Goal: Task Accomplishment & Management: Complete application form

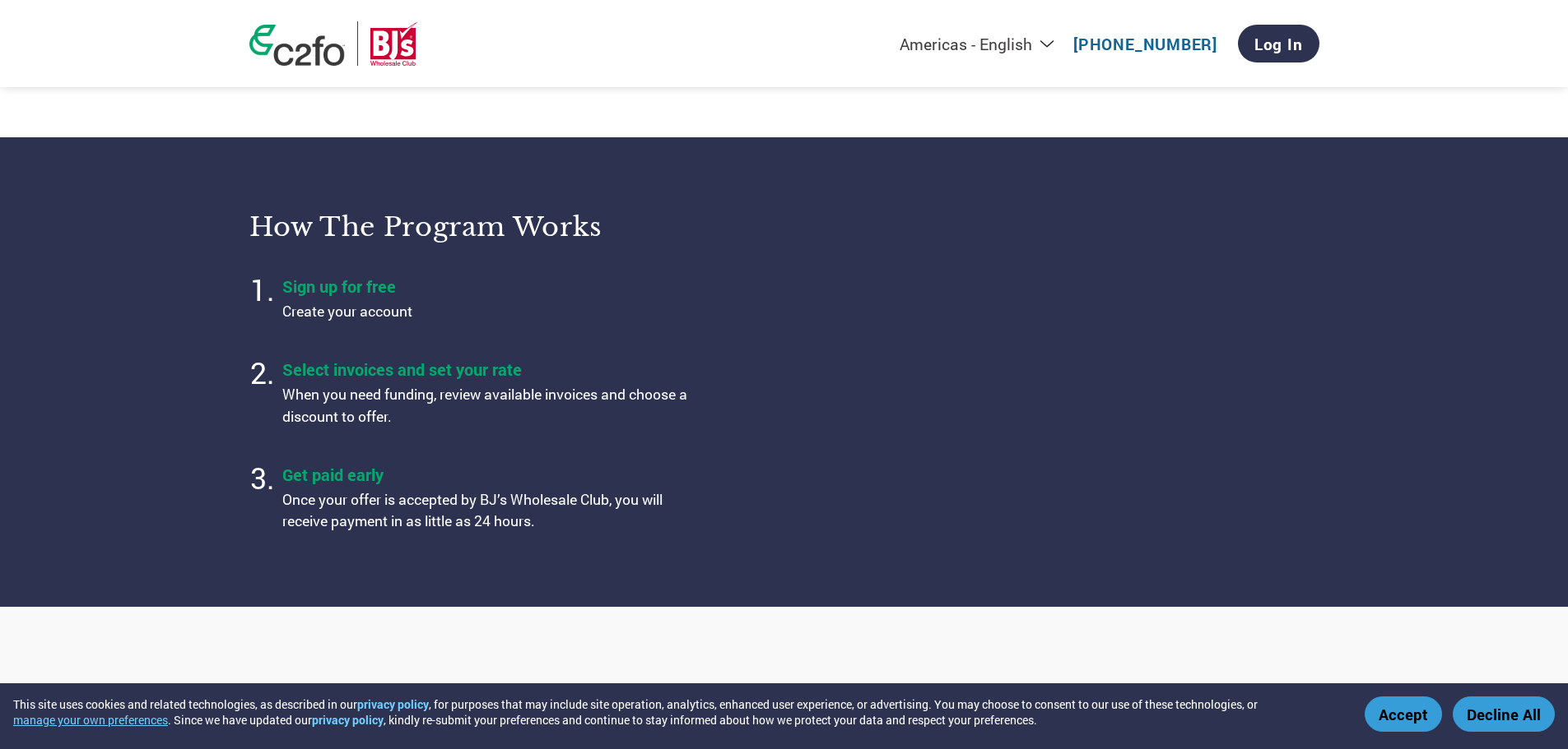
scroll to position [493, 0]
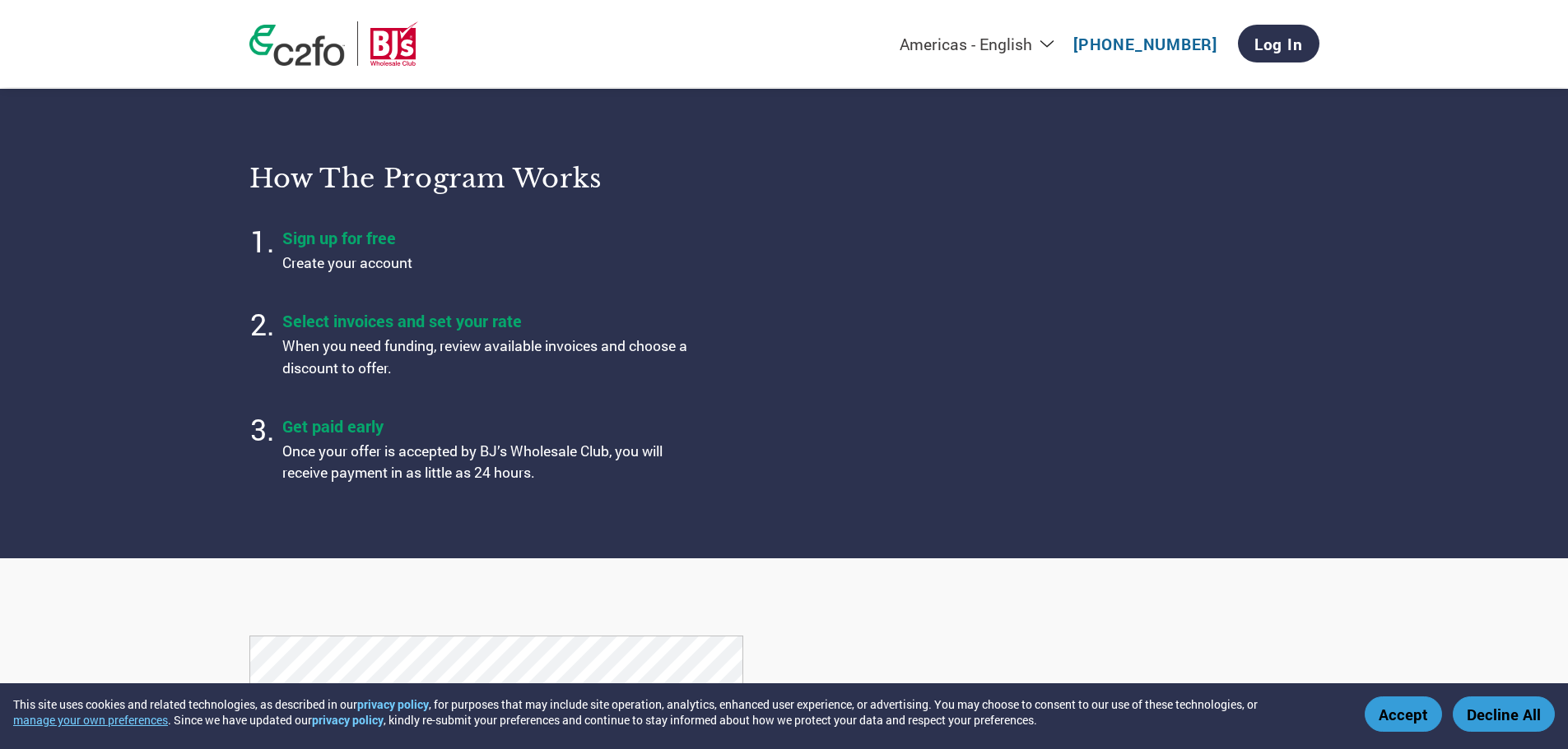
click at [1403, 706] on button "Accept" at bounding box center [1403, 714] width 77 height 35
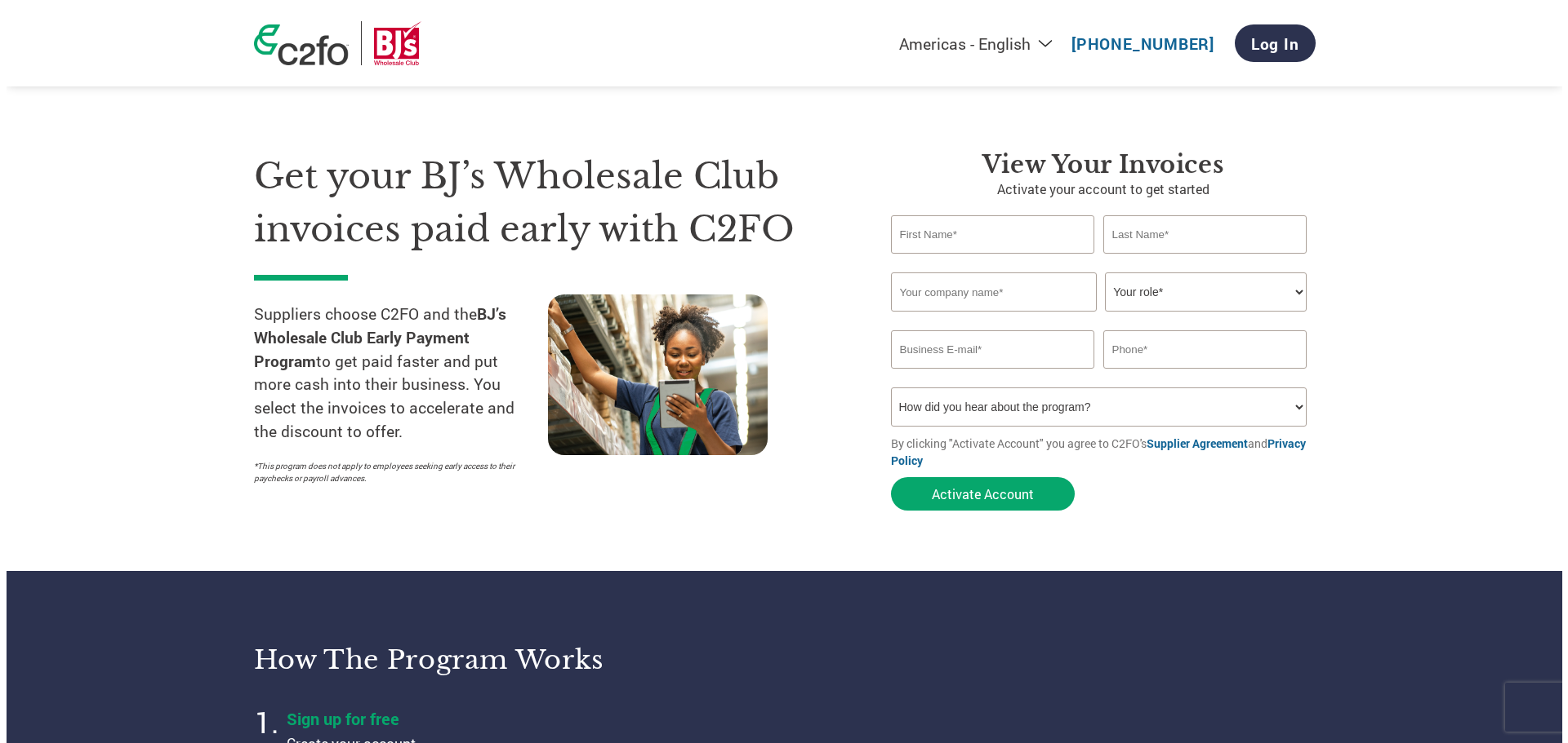
scroll to position [0, 0]
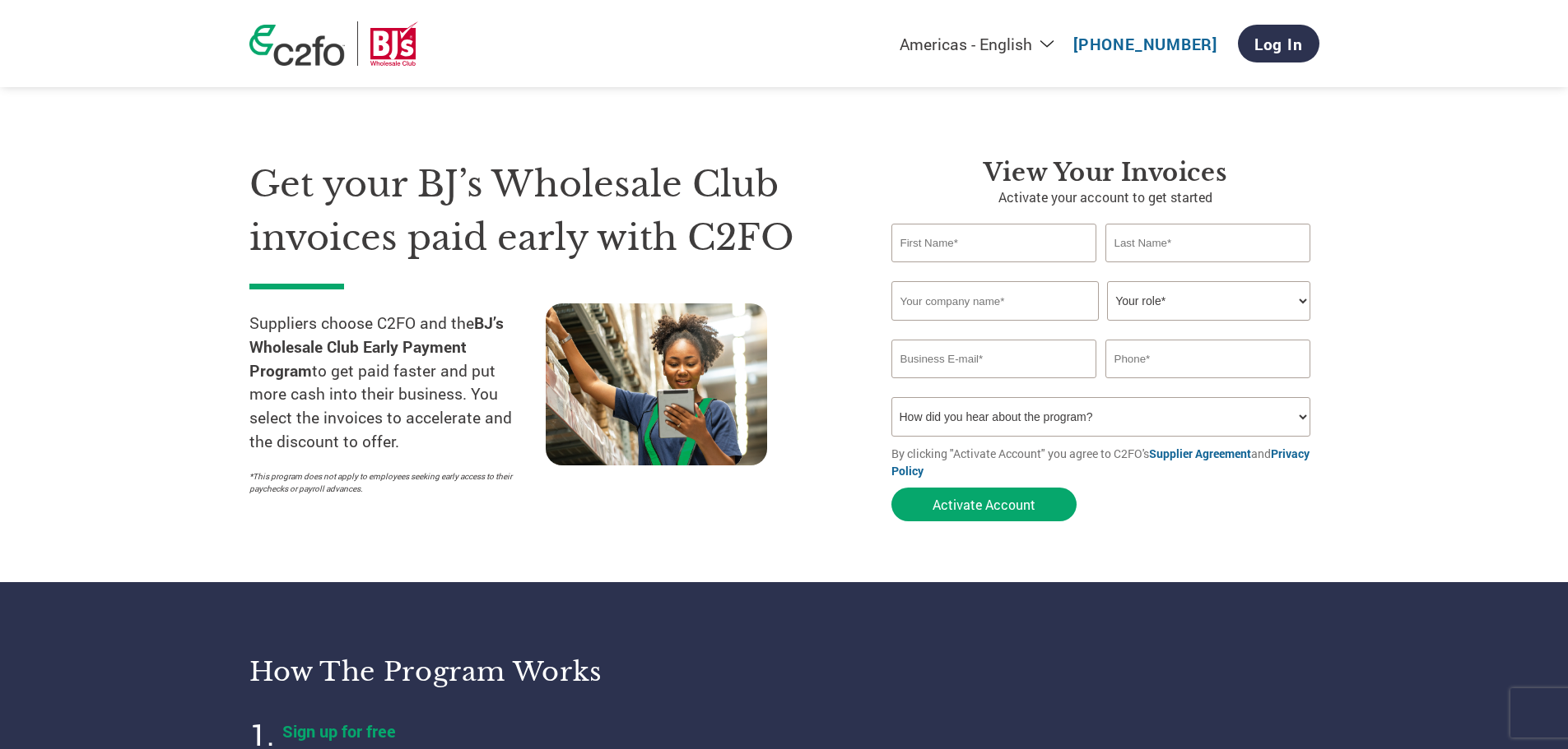
click at [1304, 416] on select "How did you hear about the program? Received a letter Email Social Media Online…" at bounding box center [1101, 417] width 420 height 39
select select "Online Search"
click at [891, 397] on select "How did you hear about the program? Received a letter Email Social Media Online…" at bounding box center [1101, 417] width 420 height 39
click at [997, 250] on input "text" at bounding box center [994, 242] width 206 height 39
type input "Mark"
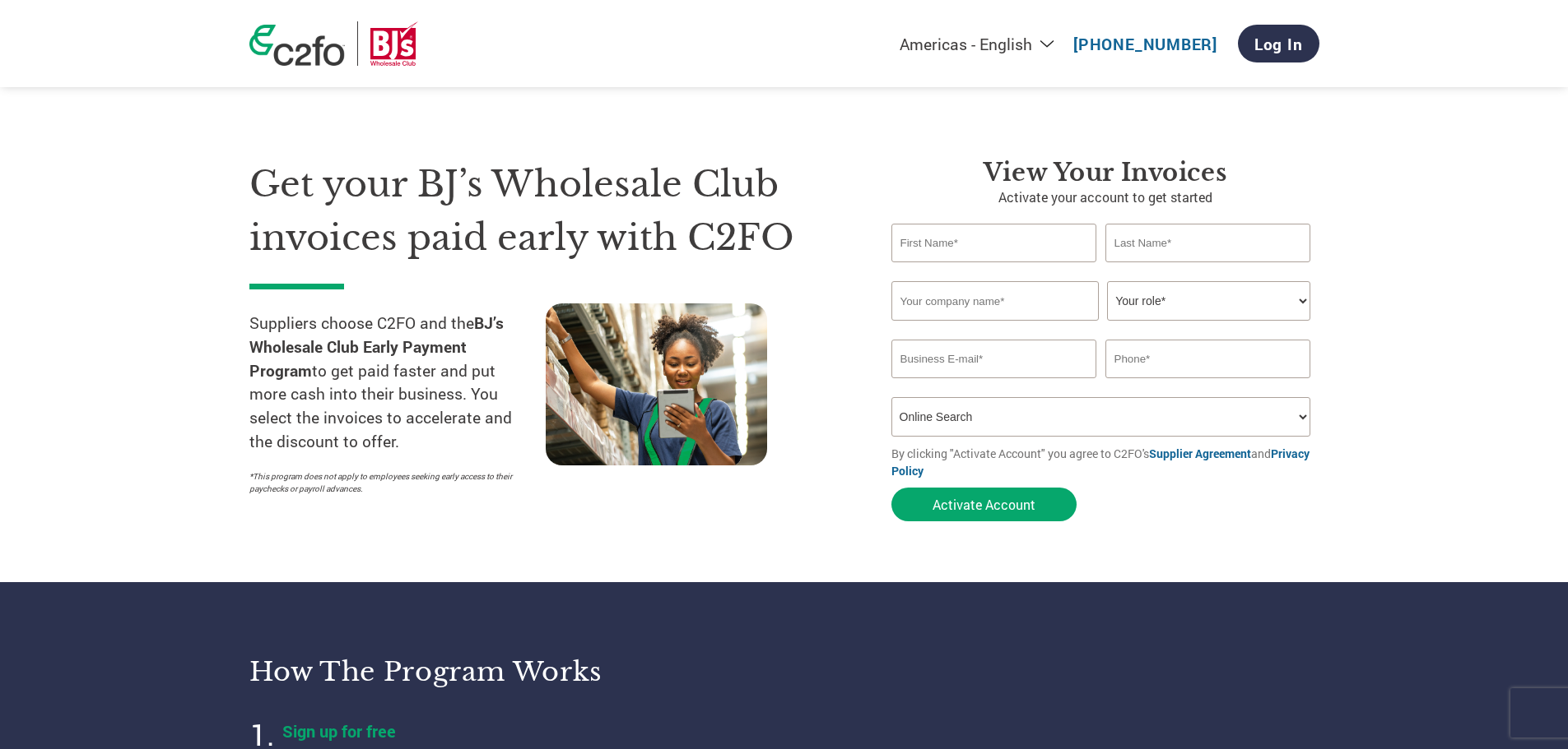
type input "[PERSON_NAME]"
click at [1029, 295] on input "text" at bounding box center [994, 301] width 207 height 39
type input "Willscot Storage Solutions"
click at [1301, 299] on select "Your role* CFO Controller Credit Manager Finance Director Treasurer CEO Preside…" at bounding box center [1208, 301] width 204 height 39
select select "OTHER"
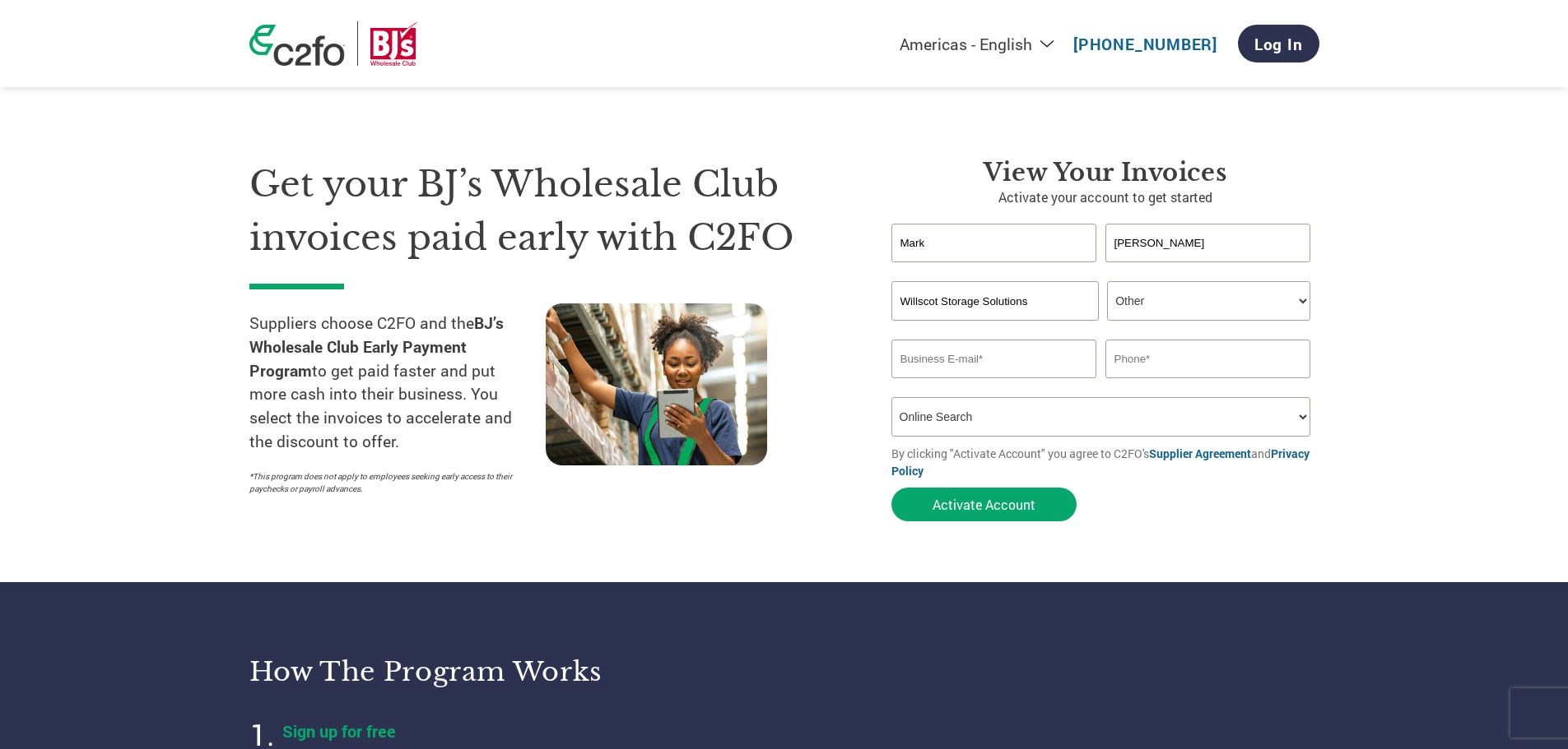
click at [1107, 282] on select "Your role* CFO Controller Credit Manager Finance Director Treasurer CEO Preside…" at bounding box center [1208, 301] width 204 height 39
click at [985, 353] on input "email" at bounding box center [994, 359] width 206 height 39
type input "[PERSON_NAME][EMAIL_ADDRESS][PERSON_NAME][DOMAIN_NAME]"
click at [1147, 360] on input "text" at bounding box center [1208, 359] width 206 height 39
type input "4175293993"
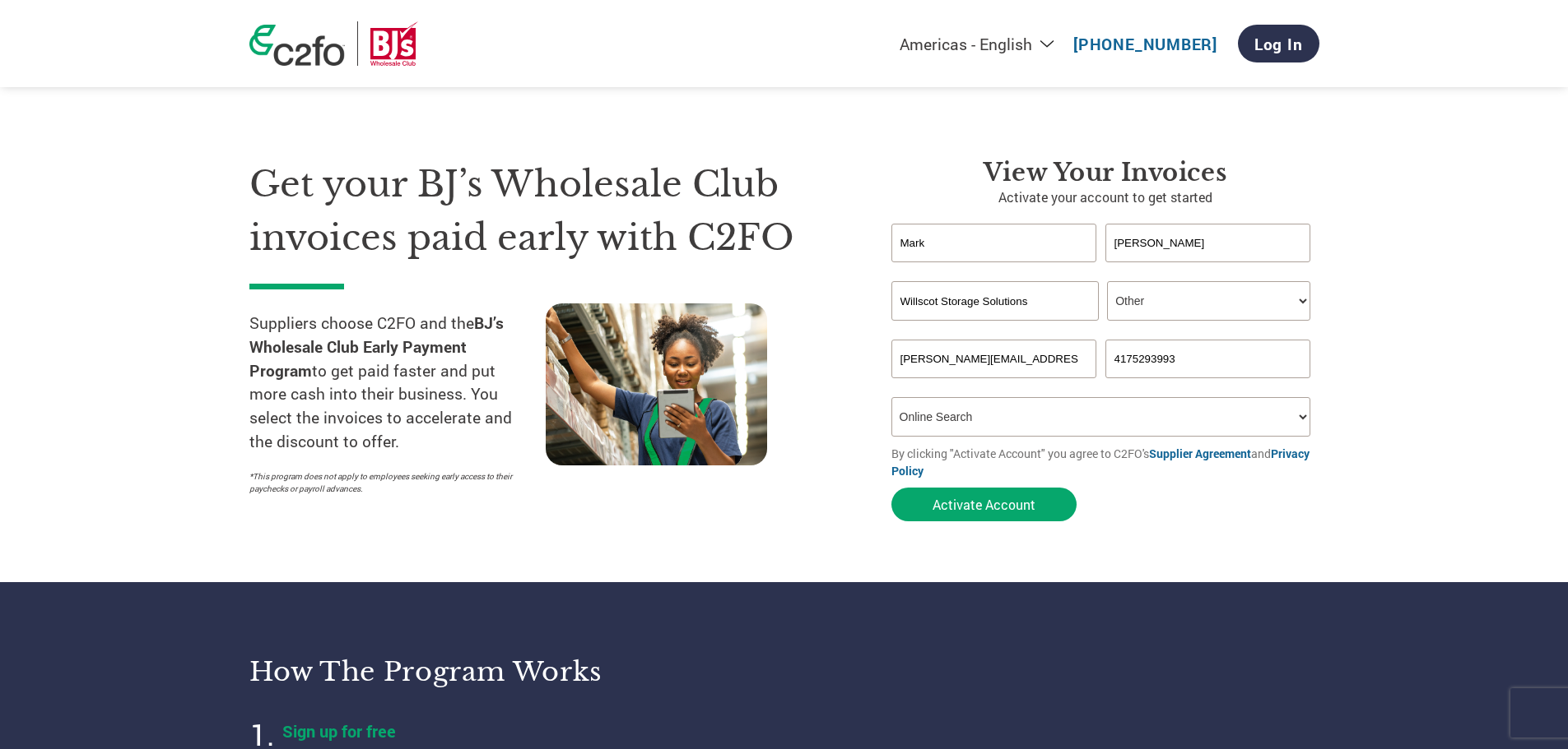
click at [1135, 510] on form "[PERSON_NAME] Invalid first name or first name is too long Invalid last name or…" at bounding box center [1105, 376] width 428 height 306
click at [999, 500] on button "Activate Account" at bounding box center [984, 505] width 185 height 34
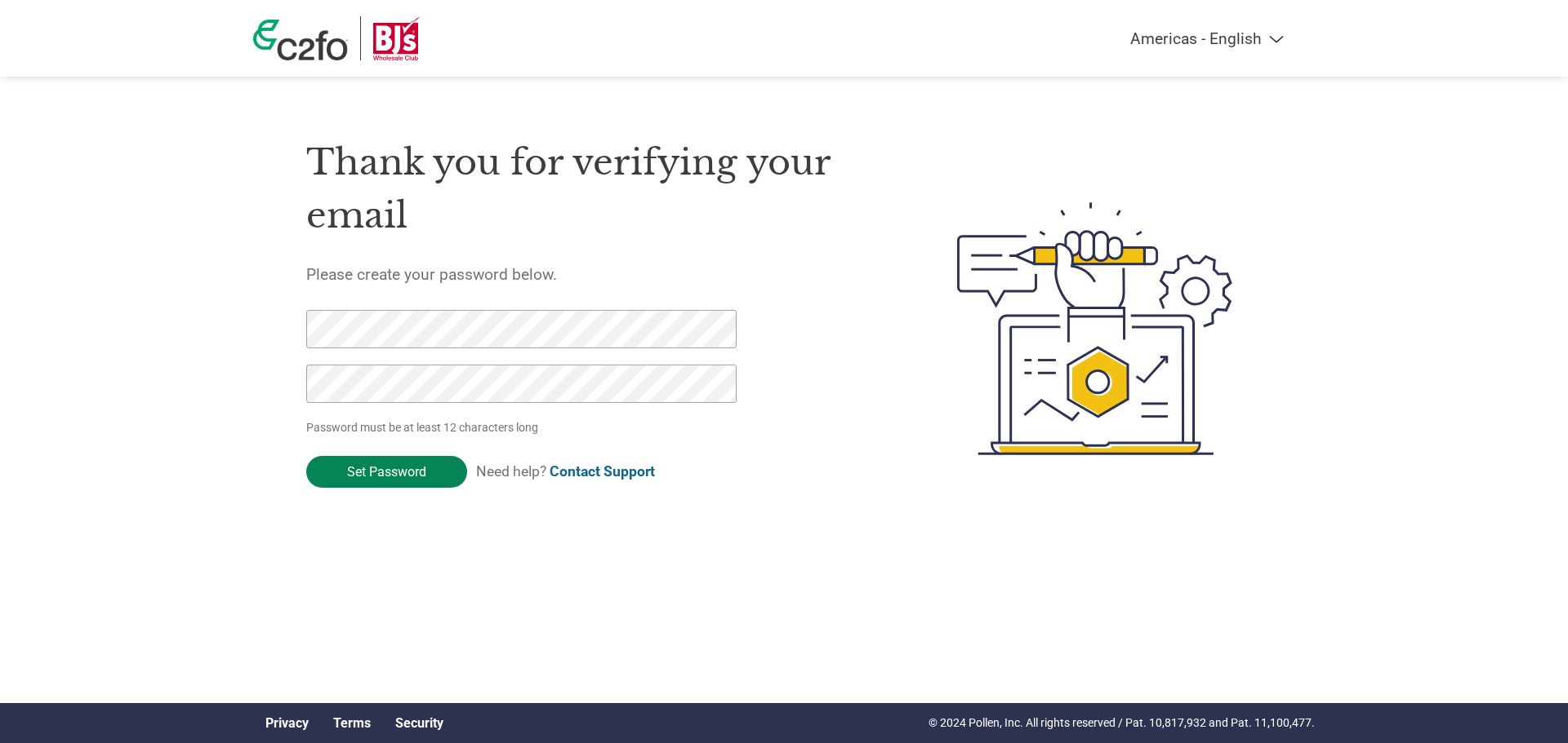
click at [386, 464] on input "Set Password" at bounding box center [386, 472] width 161 height 32
